Goal: Find specific page/section: Find specific page/section

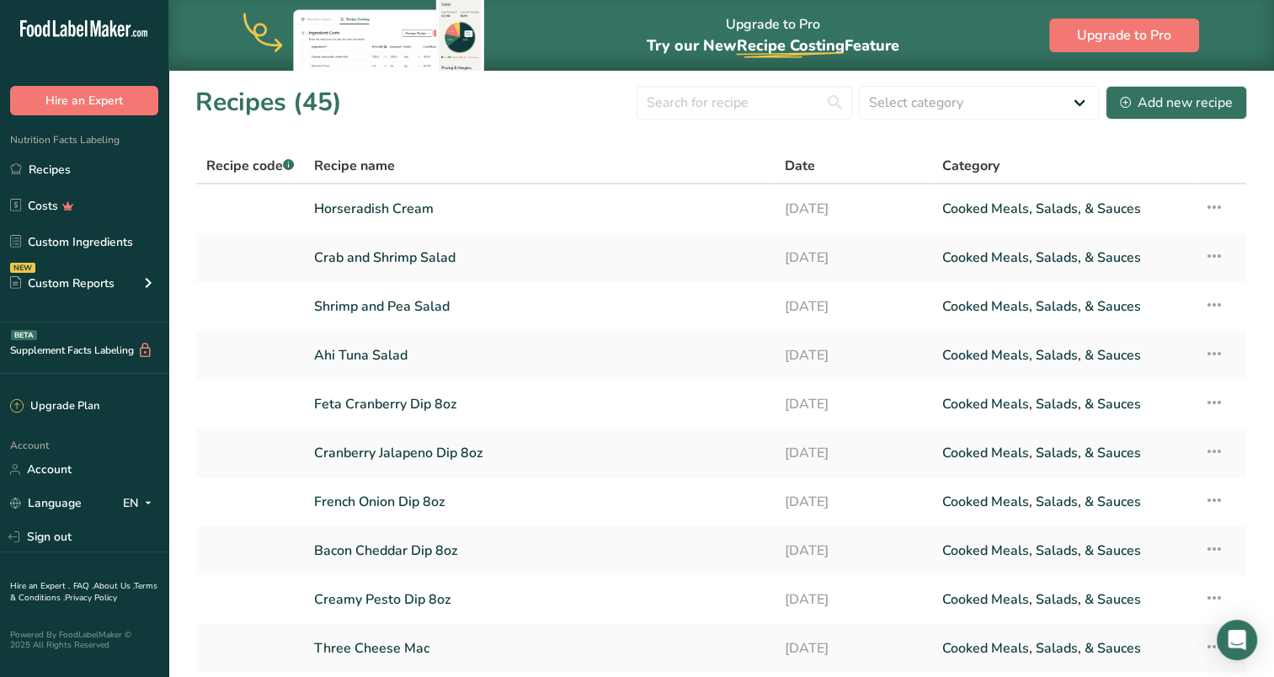
click at [375, 207] on link "Horseradish Cream" at bounding box center [539, 208] width 451 height 35
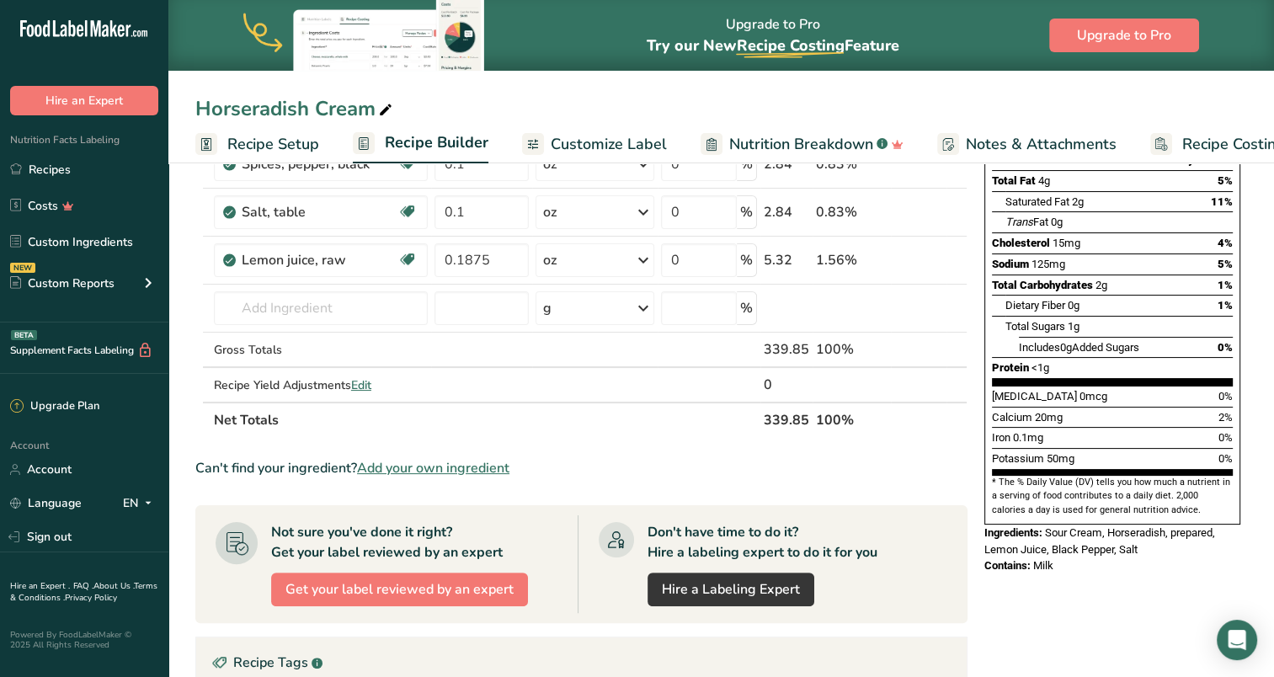
scroll to position [253, 0]
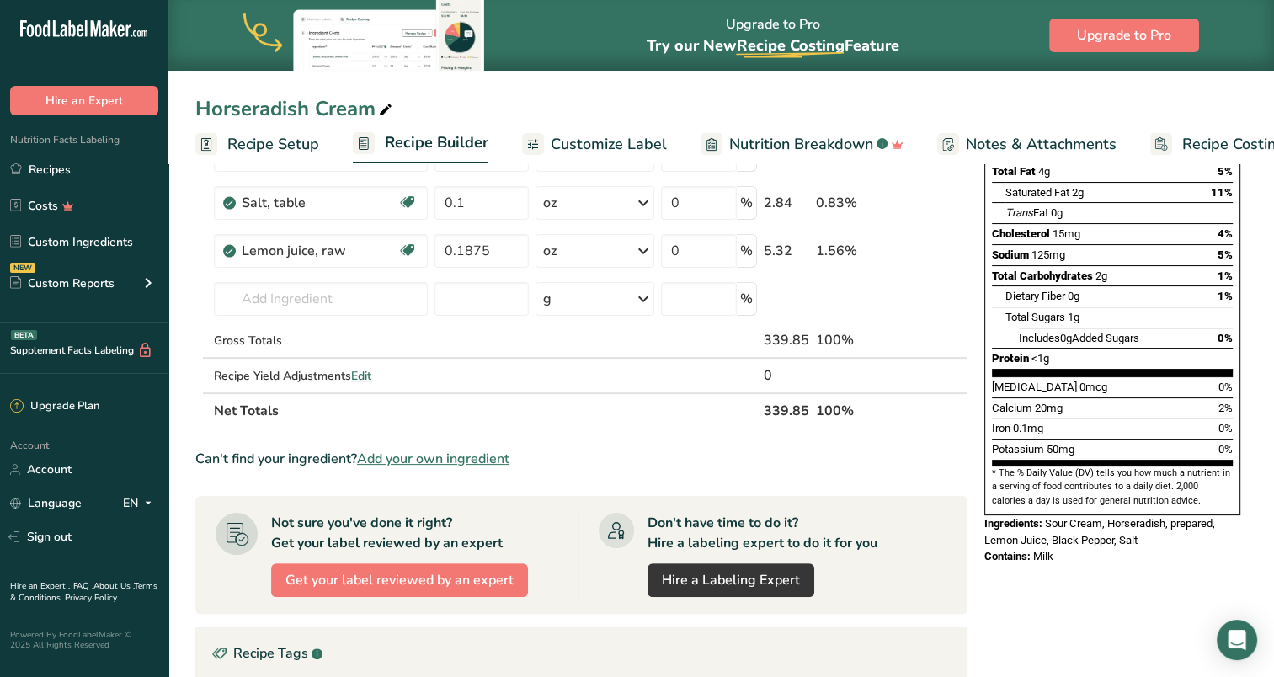
click at [43, 174] on link "Recipes" at bounding box center [84, 169] width 168 height 32
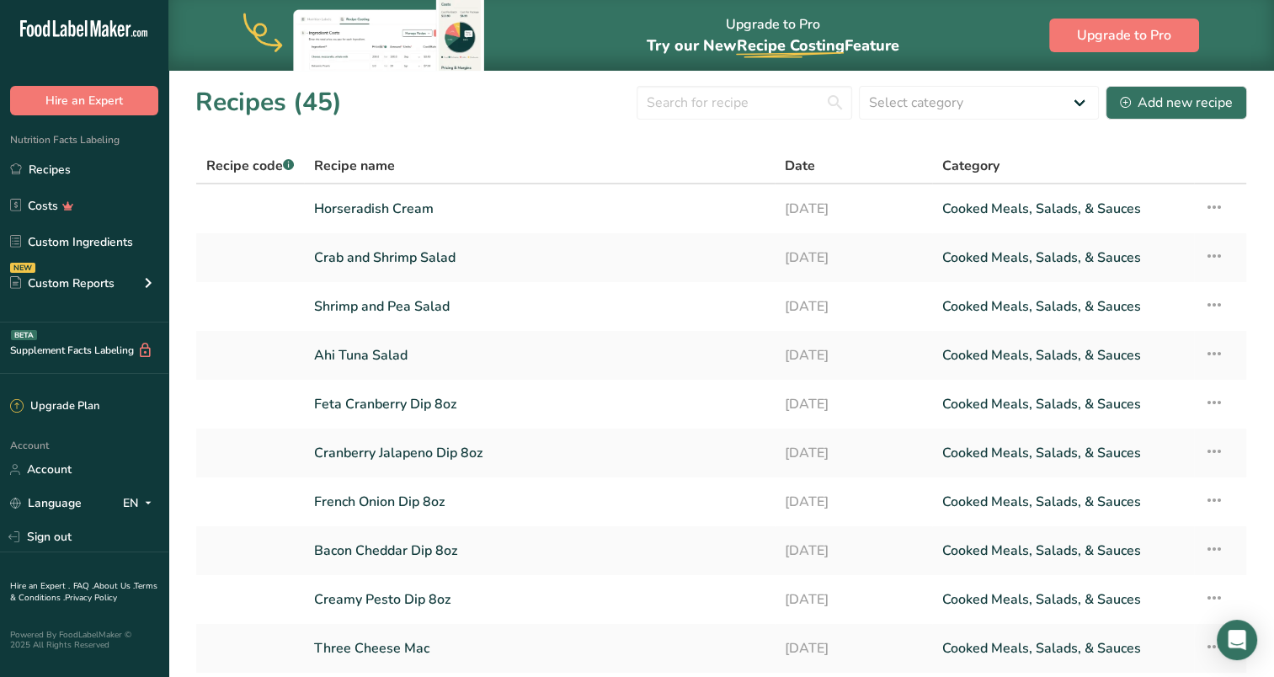
click at [337, 262] on link "Crab and Shrimp Salad" at bounding box center [539, 257] width 451 height 35
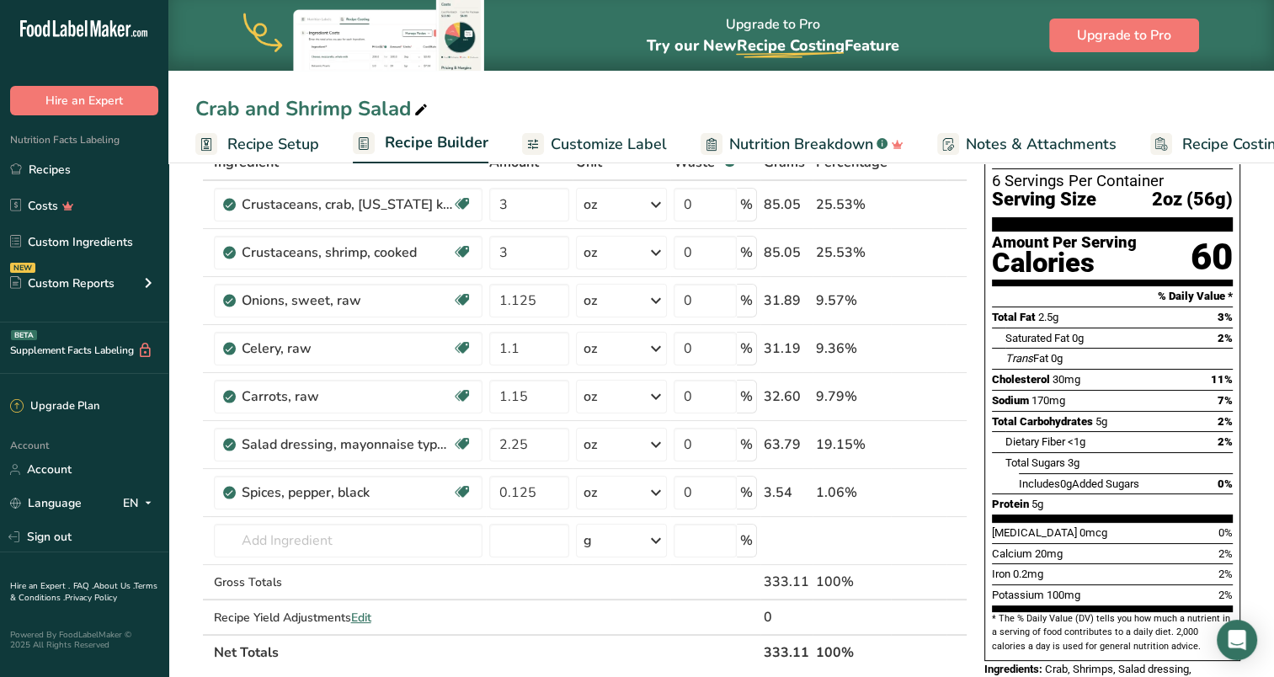
scroll to position [168, 0]
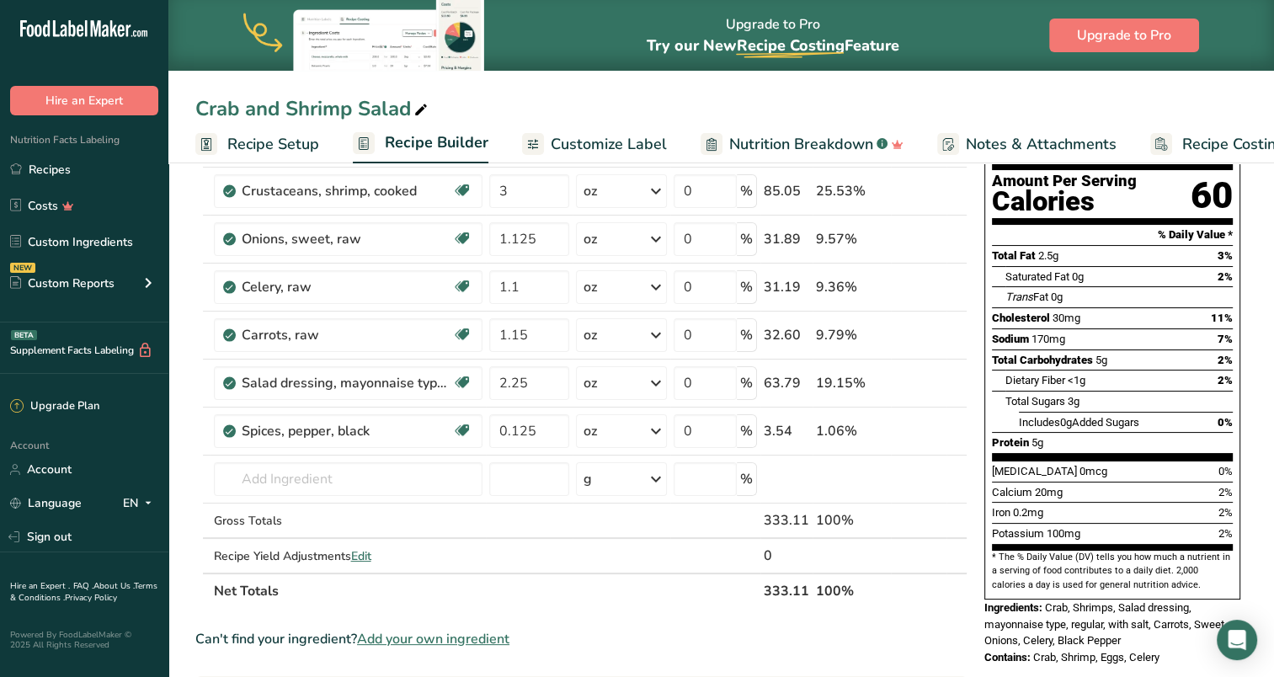
click at [59, 167] on link "Recipes" at bounding box center [84, 169] width 168 height 32
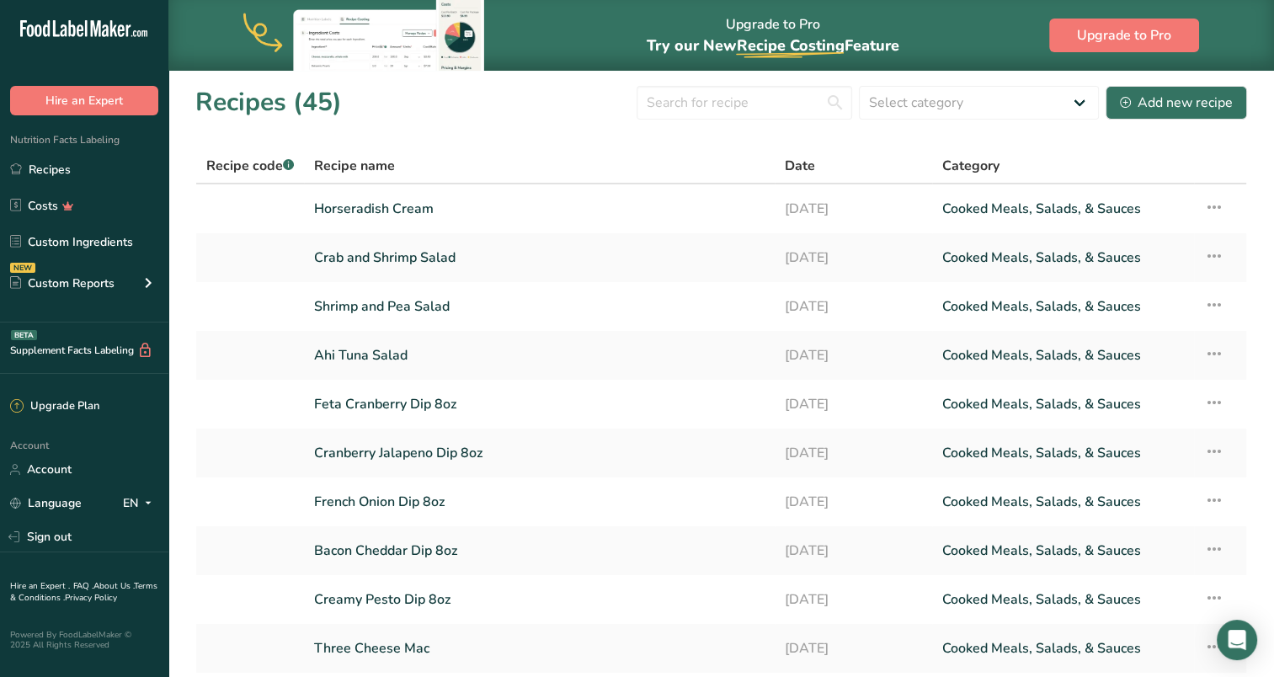
click at [428, 306] on link "Shrimp and Pea Salad" at bounding box center [539, 306] width 451 height 35
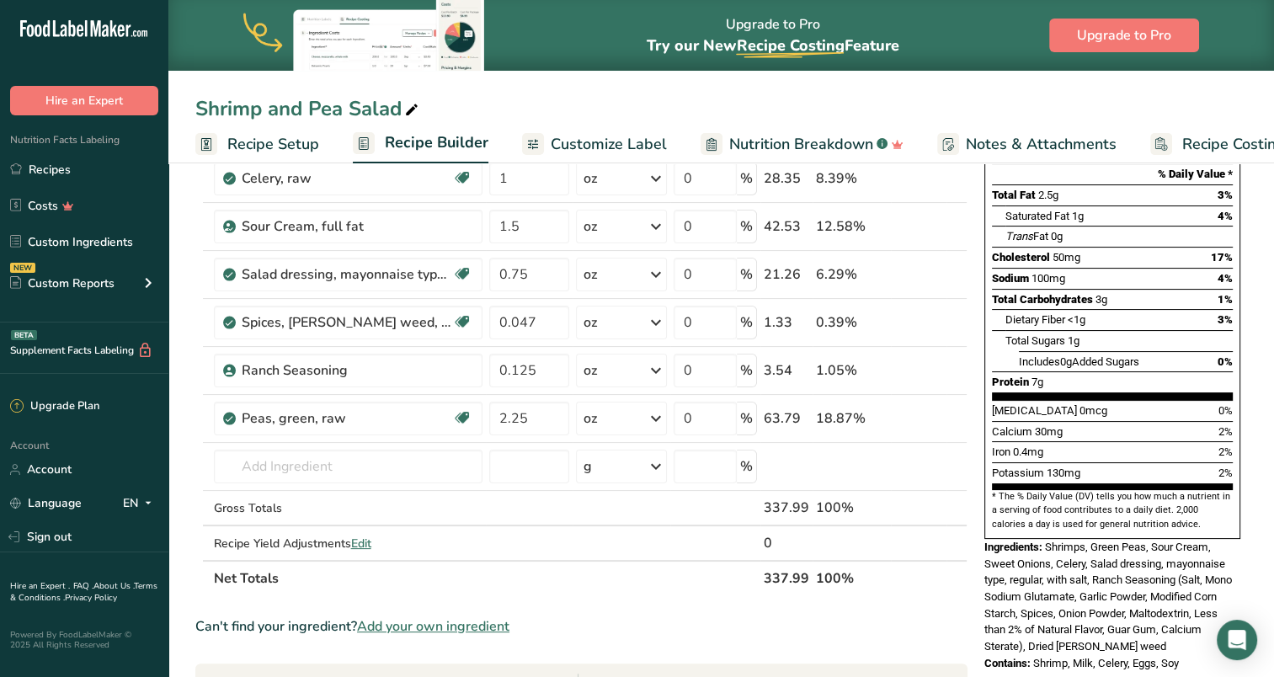
scroll to position [253, 0]
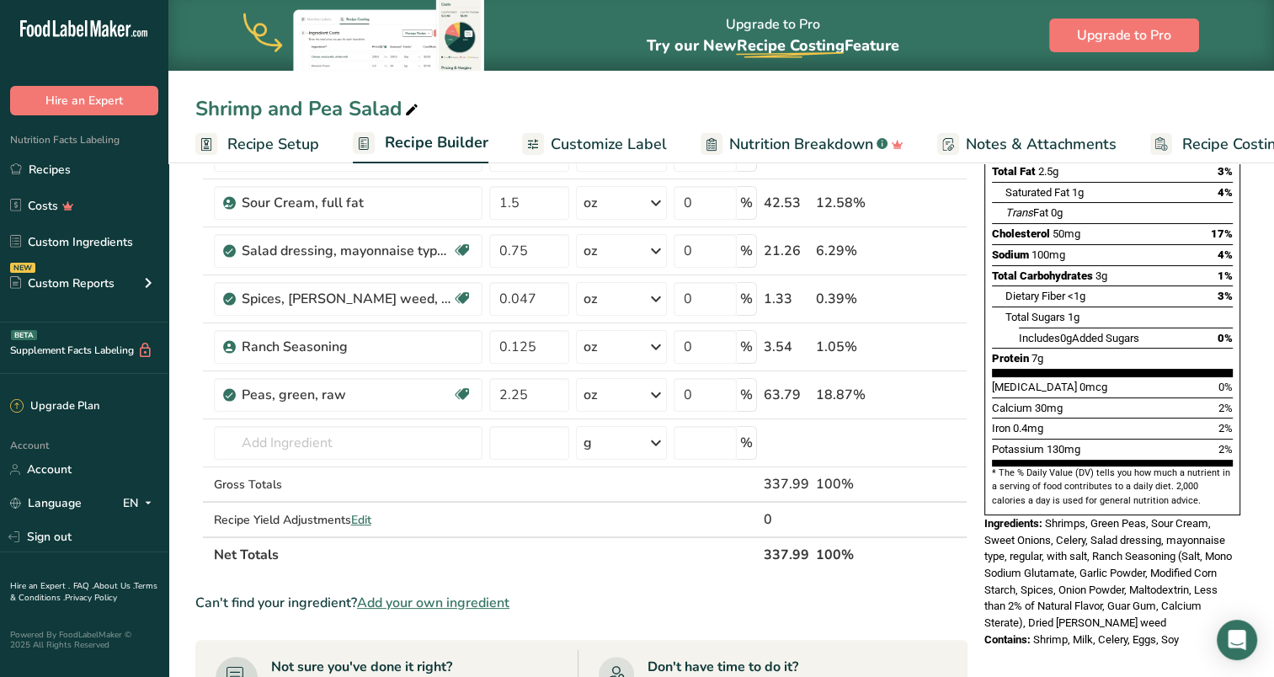
click at [44, 163] on link "Recipes" at bounding box center [84, 169] width 168 height 32
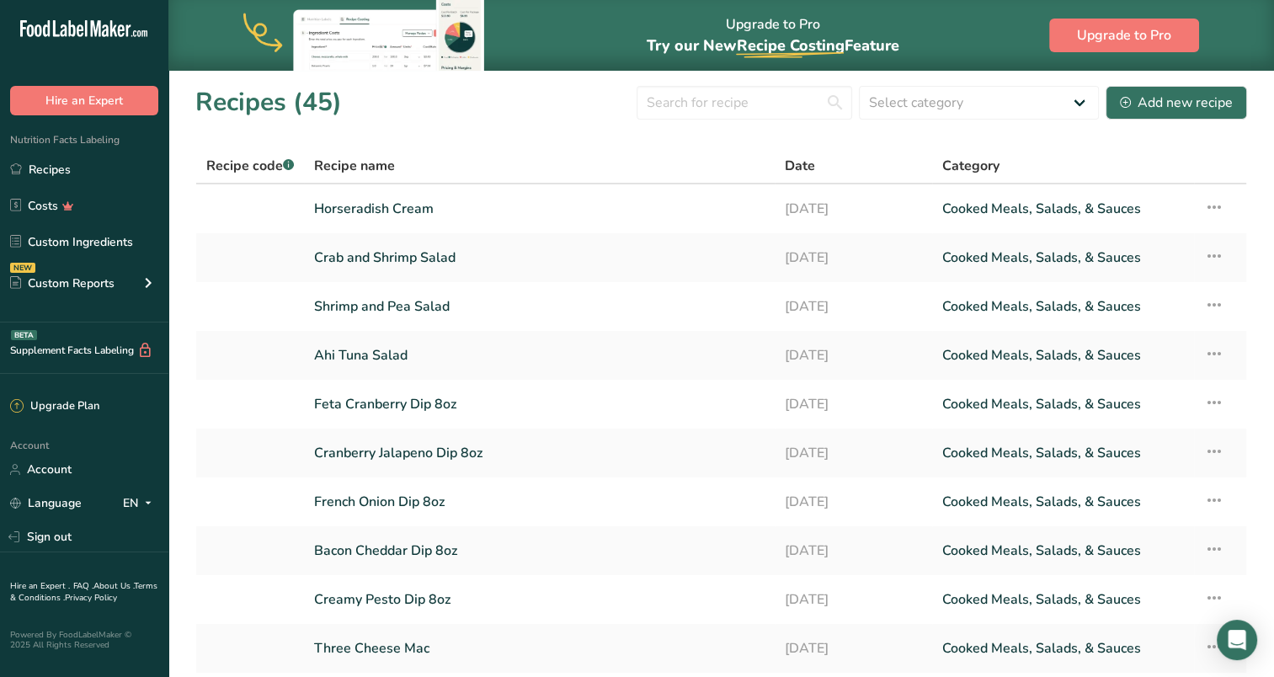
click at [387, 354] on link "Ahi Tuna Salad" at bounding box center [539, 355] width 451 height 35
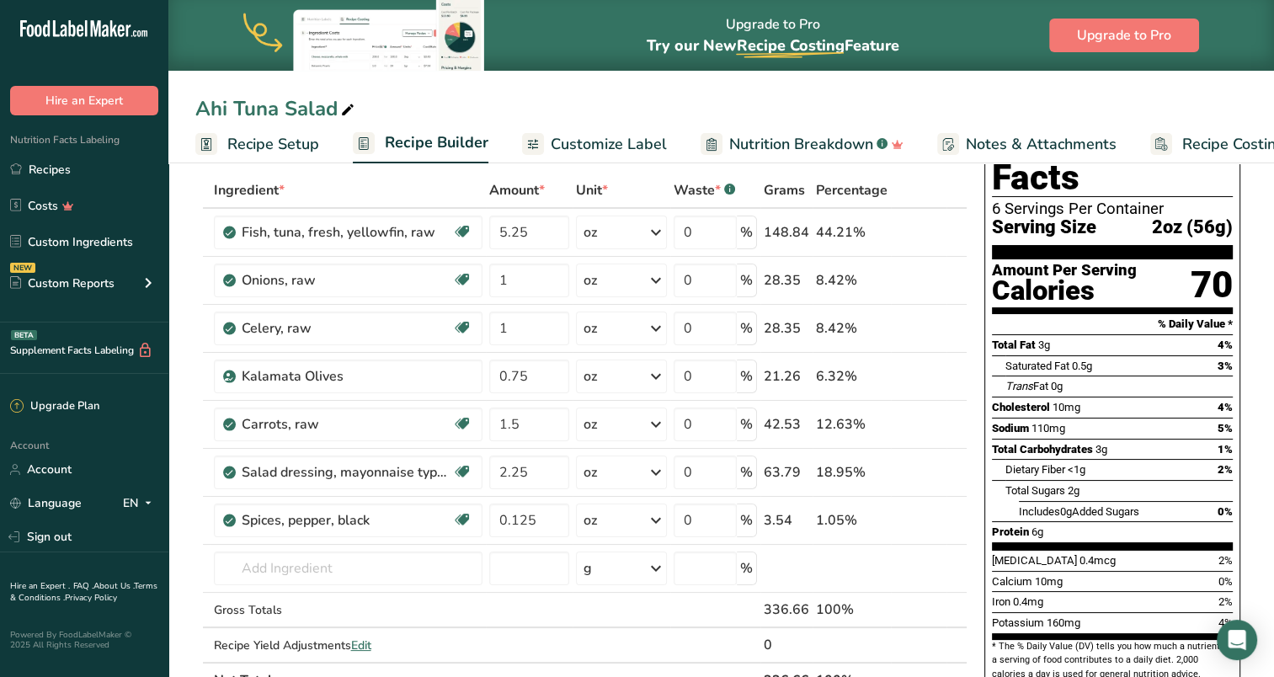
scroll to position [168, 0]
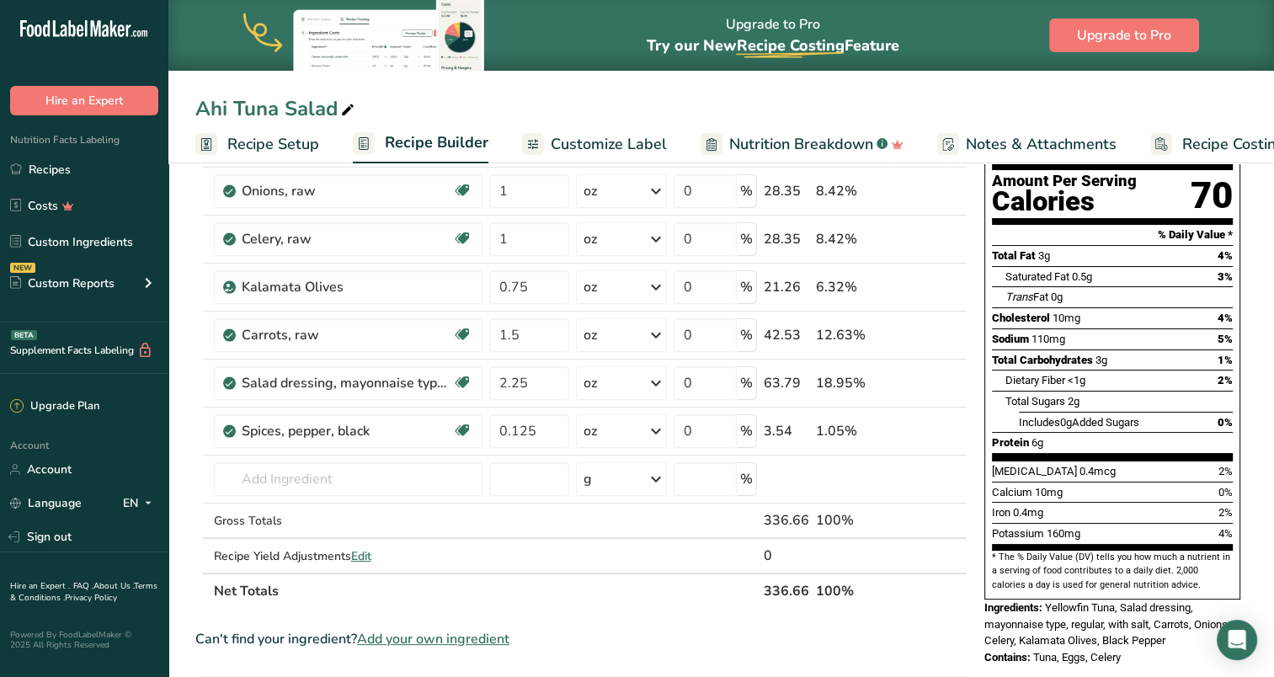
click at [981, 77] on div "Ahi Tuna Salad Recipe Setup Recipe Builder Customize Label Nutrition Breakdown …" at bounding box center [721, 81] width 1106 height 163
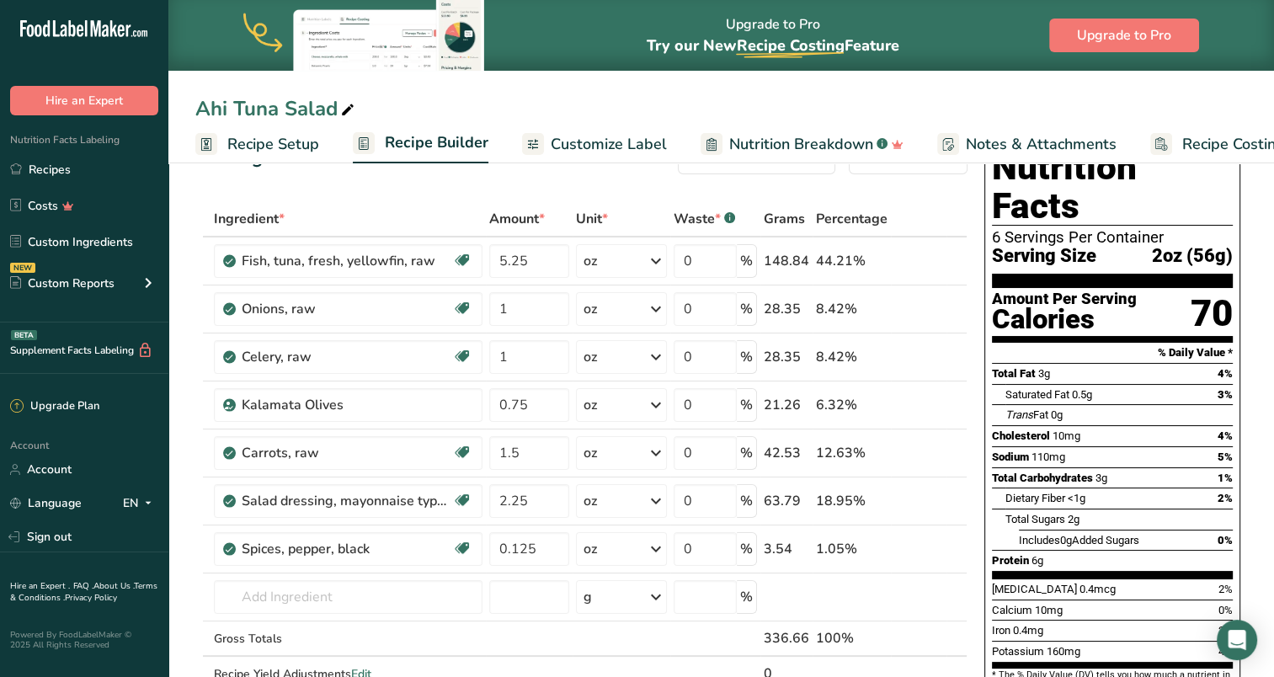
scroll to position [0, 0]
